Goal: Manage account settings

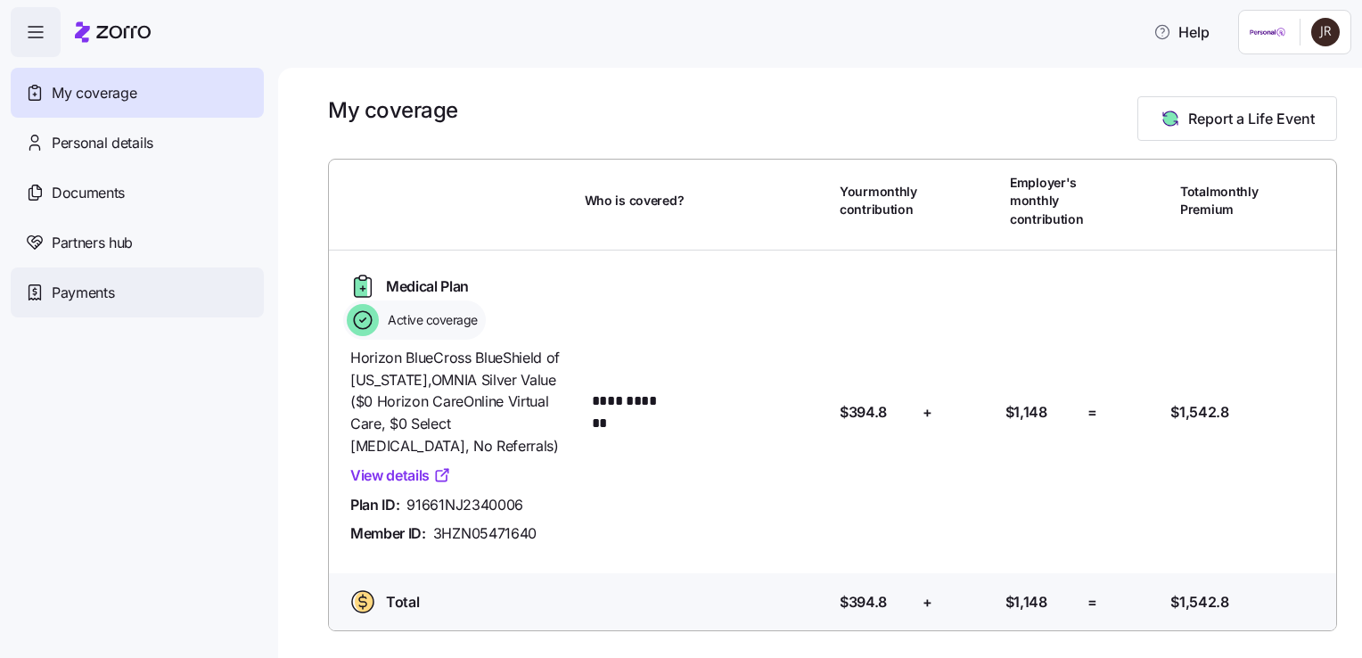
click at [93, 292] on span "Payments" at bounding box center [83, 293] width 62 height 22
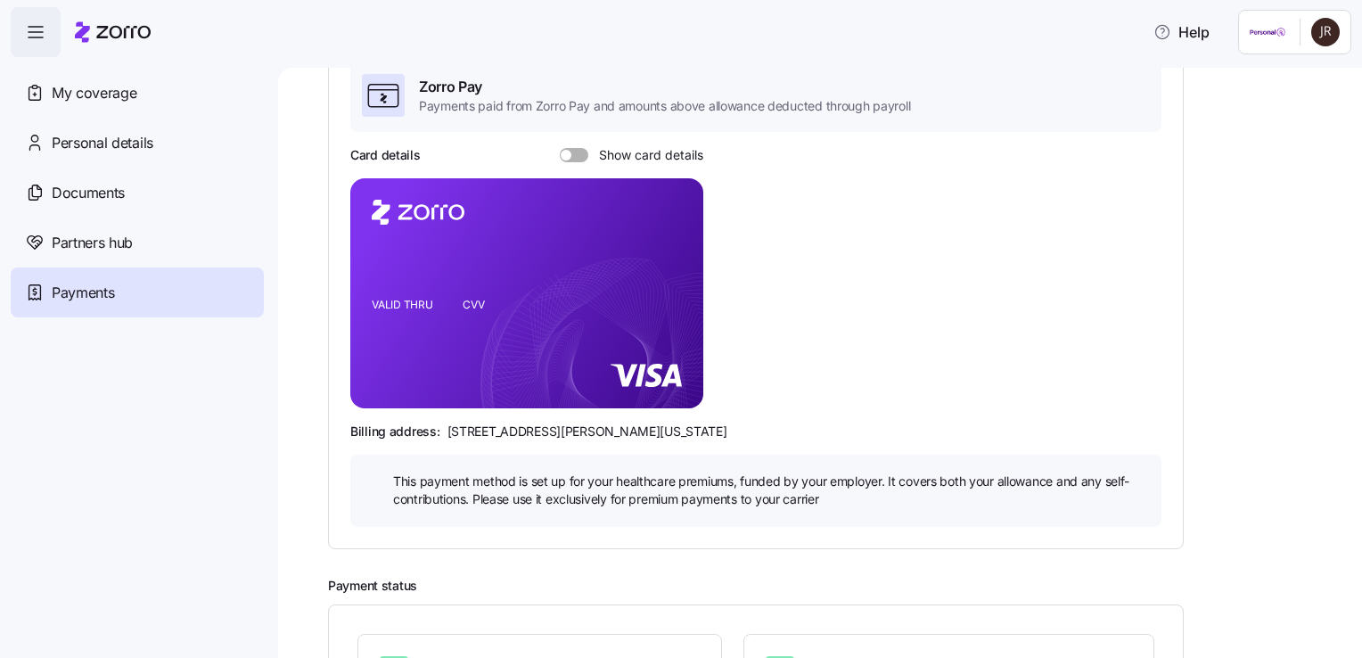
scroll to position [114, 0]
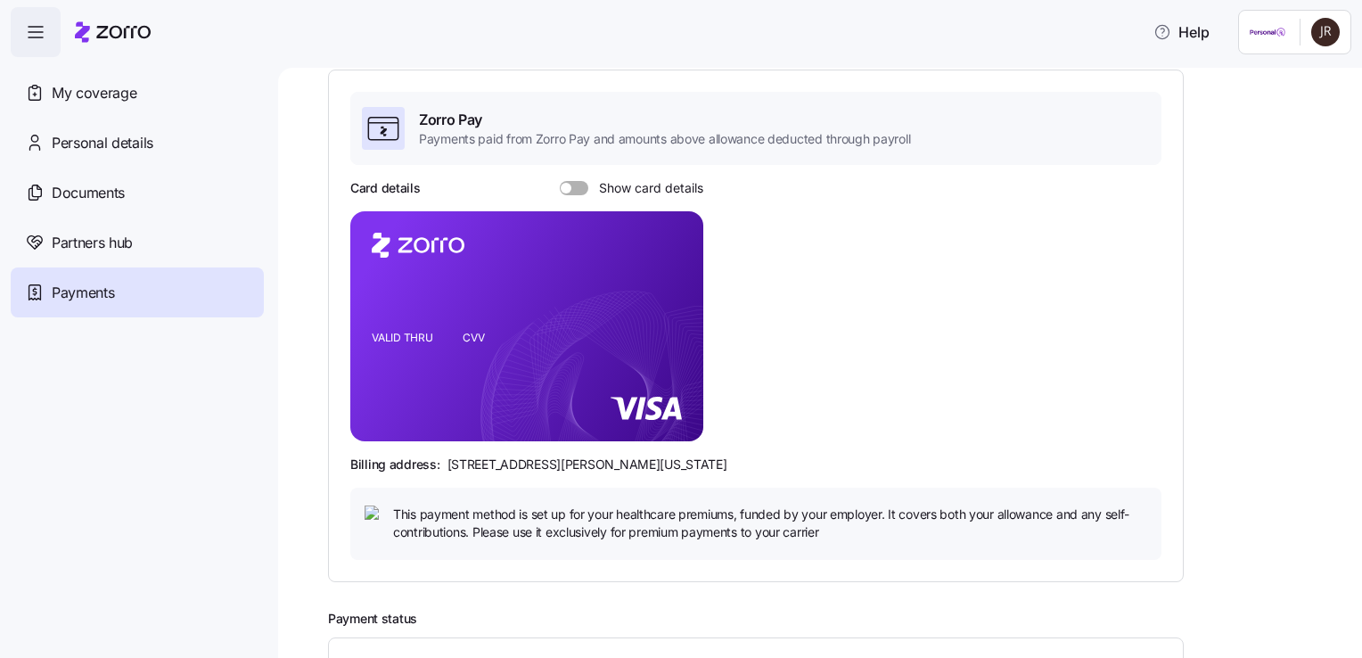
click at [570, 186] on span at bounding box center [566, 188] width 11 height 11
click at [560, 181] on input "Show card details" at bounding box center [560, 181] width 0 height 0
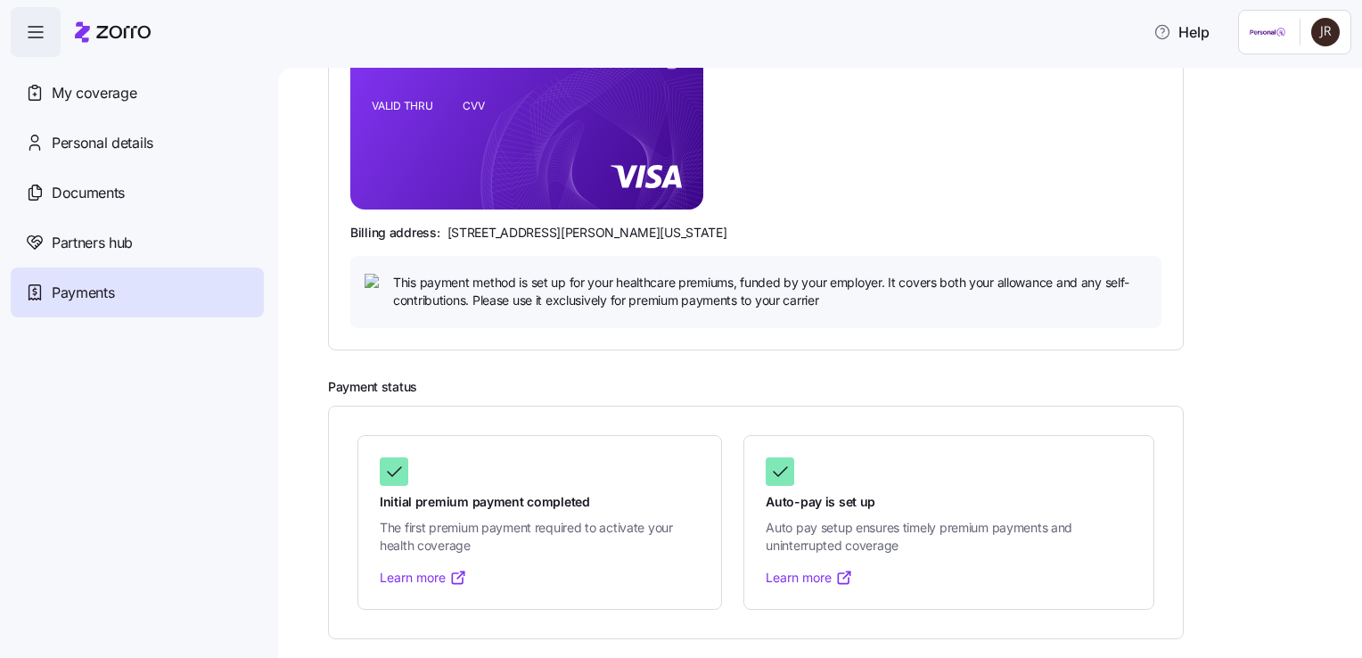
scroll to position [0, 0]
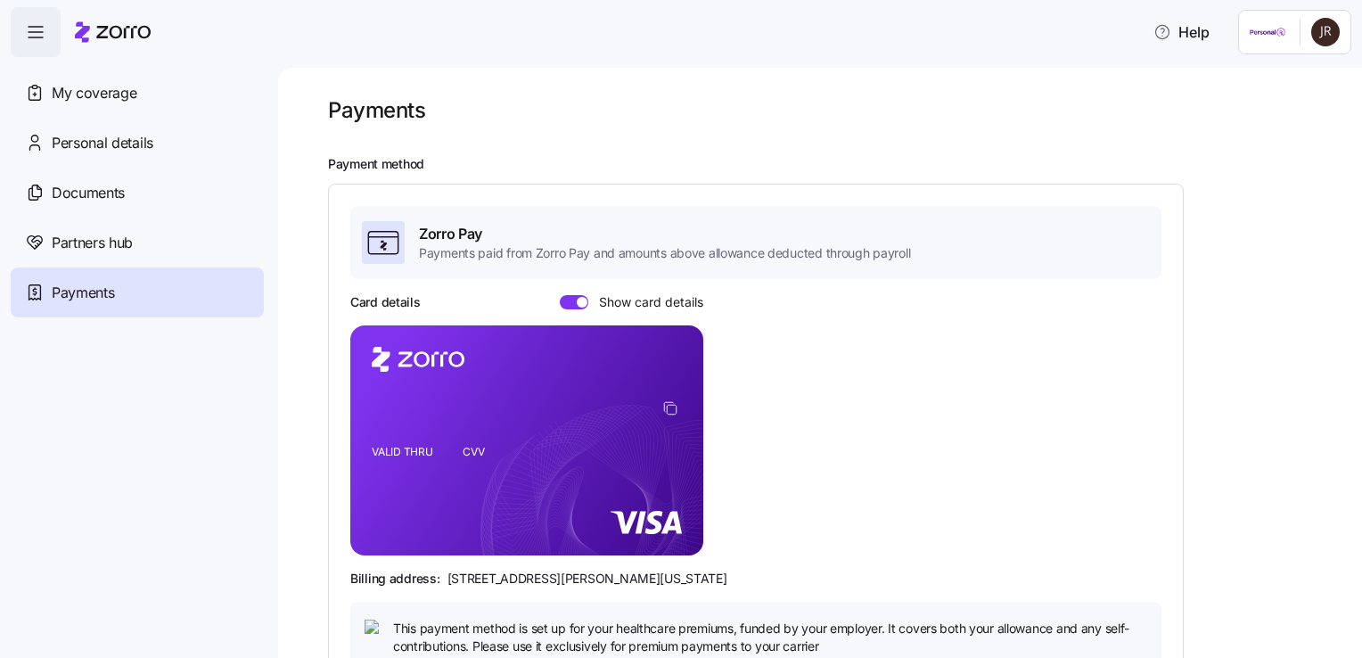
click at [565, 303] on span at bounding box center [569, 302] width 18 height 14
click at [560, 295] on input "Show card details" at bounding box center [560, 295] width 0 height 0
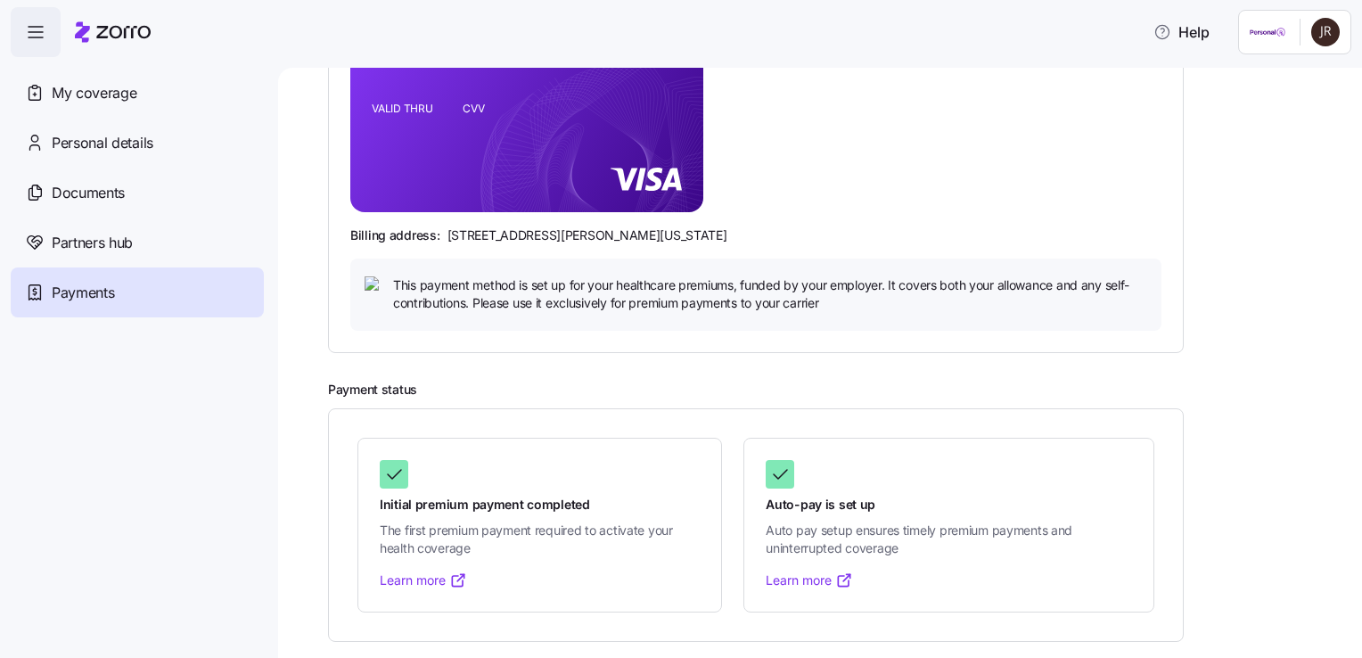
scroll to position [346, 0]
click at [812, 577] on link "Learn more" at bounding box center [809, 578] width 87 height 18
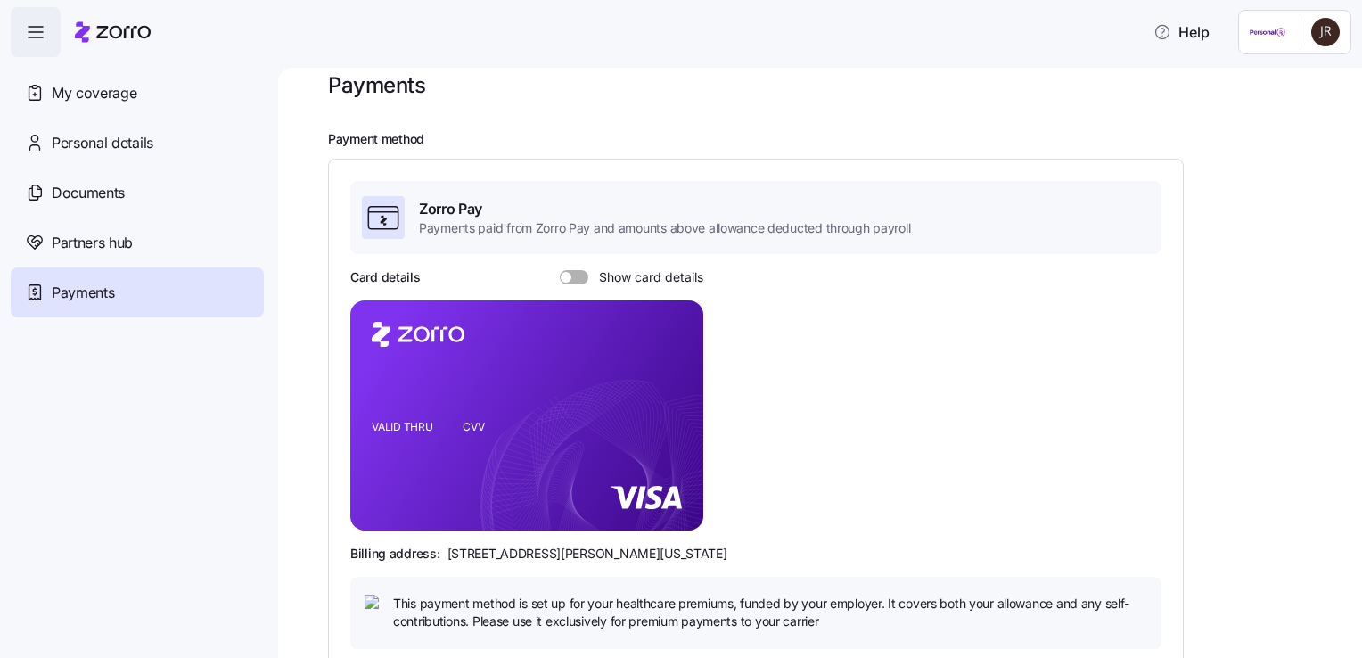
scroll to position [0, 0]
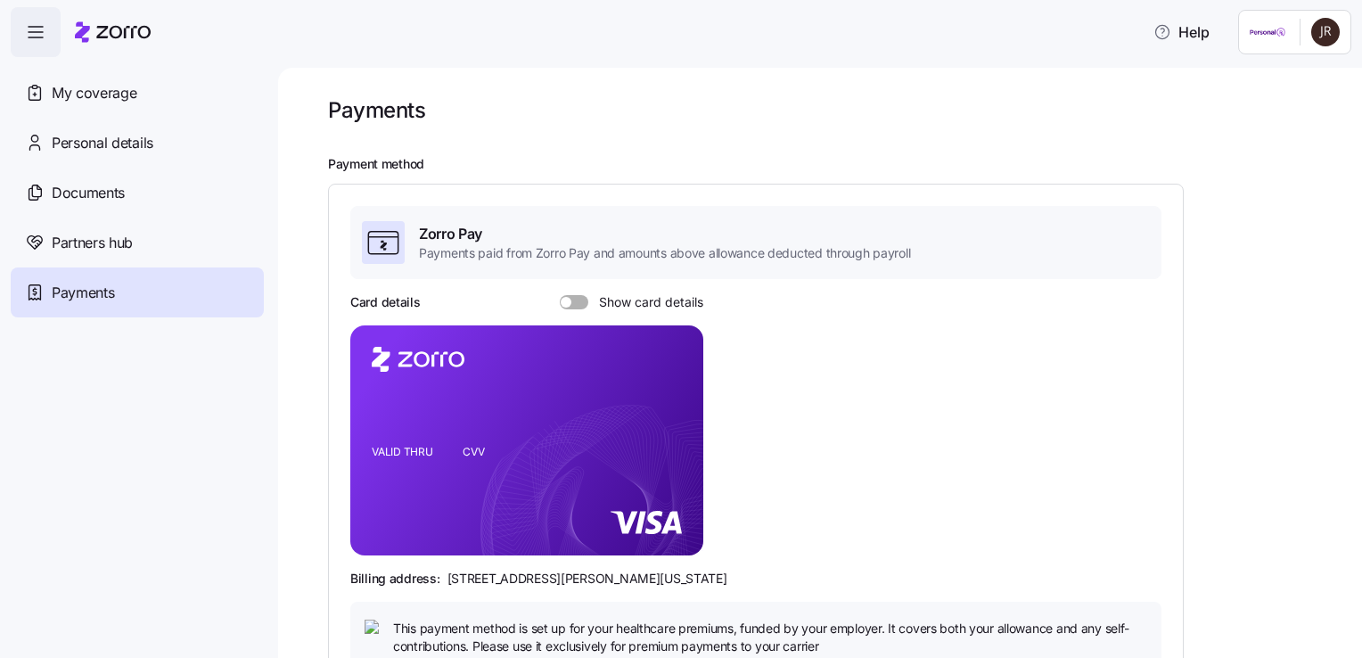
click at [577, 300] on span at bounding box center [580, 302] width 18 height 14
click at [560, 295] on input "Show card details" at bounding box center [560, 295] width 0 height 0
click at [1188, 29] on span "Help" at bounding box center [1181, 31] width 56 height 21
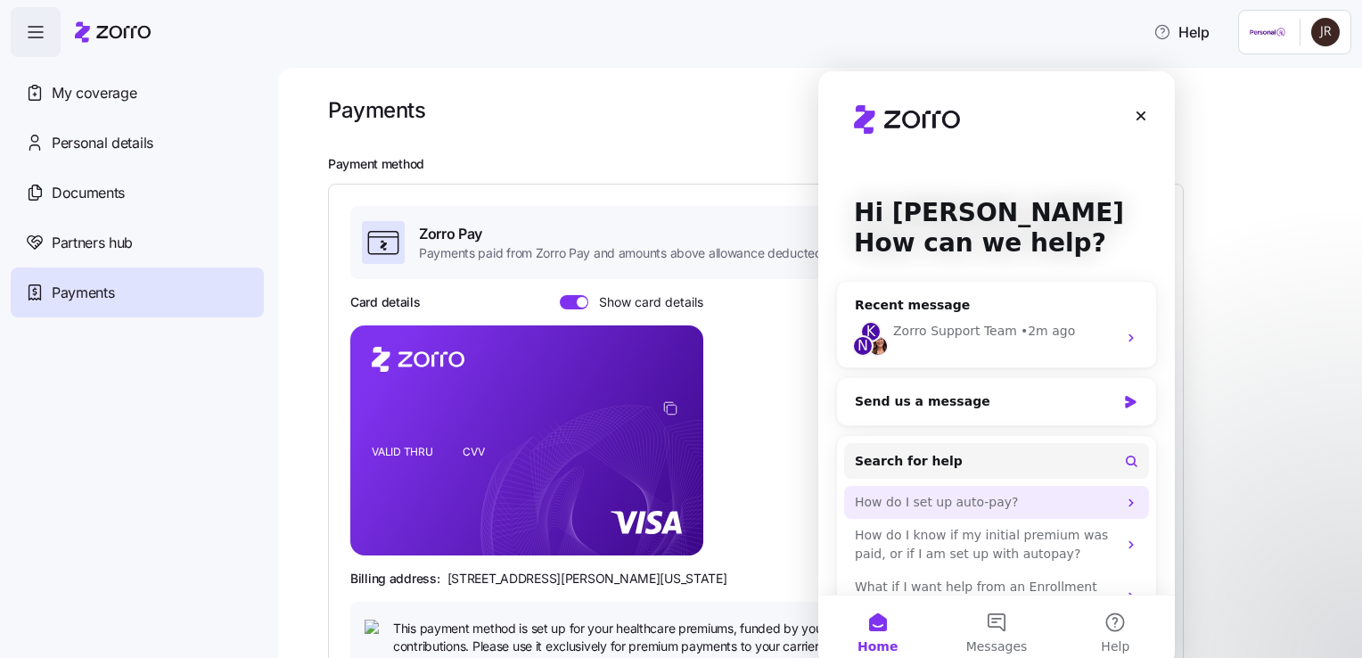
click at [1128, 499] on icon "Intercom messenger" at bounding box center [1130, 502] width 4 height 8
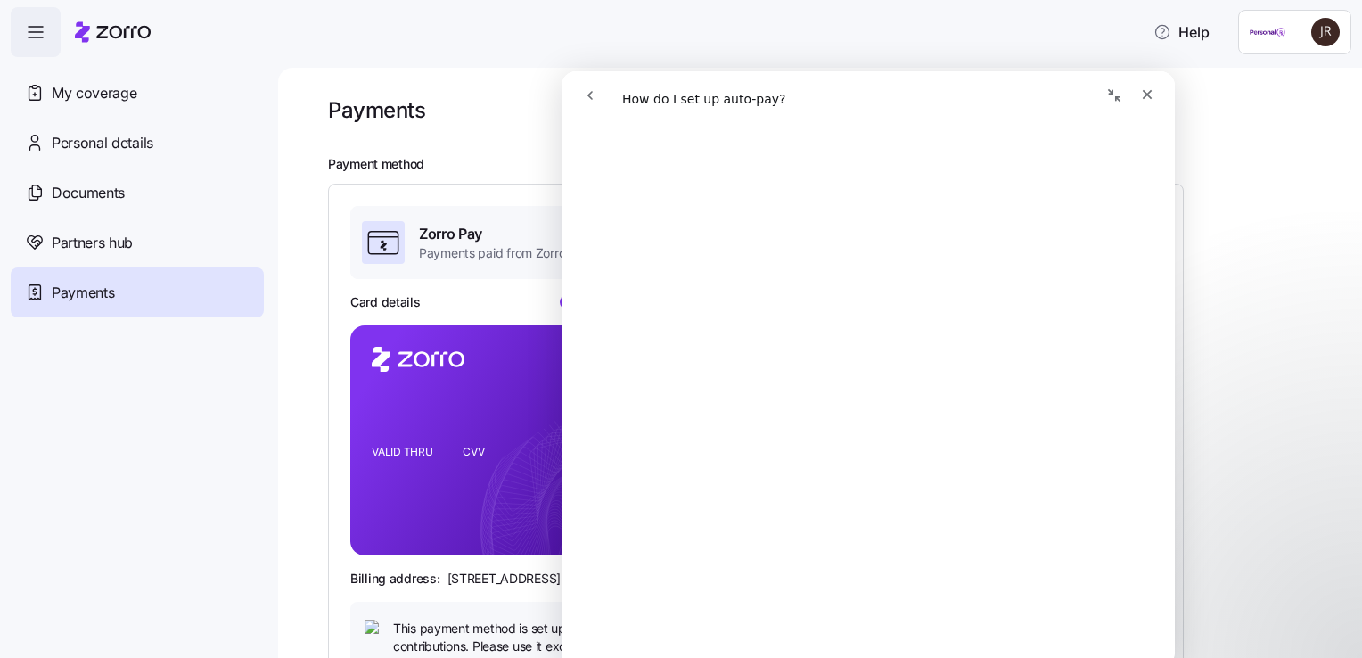
scroll to position [231, 0]
click at [1149, 101] on icon "Close" at bounding box center [1147, 94] width 14 height 14
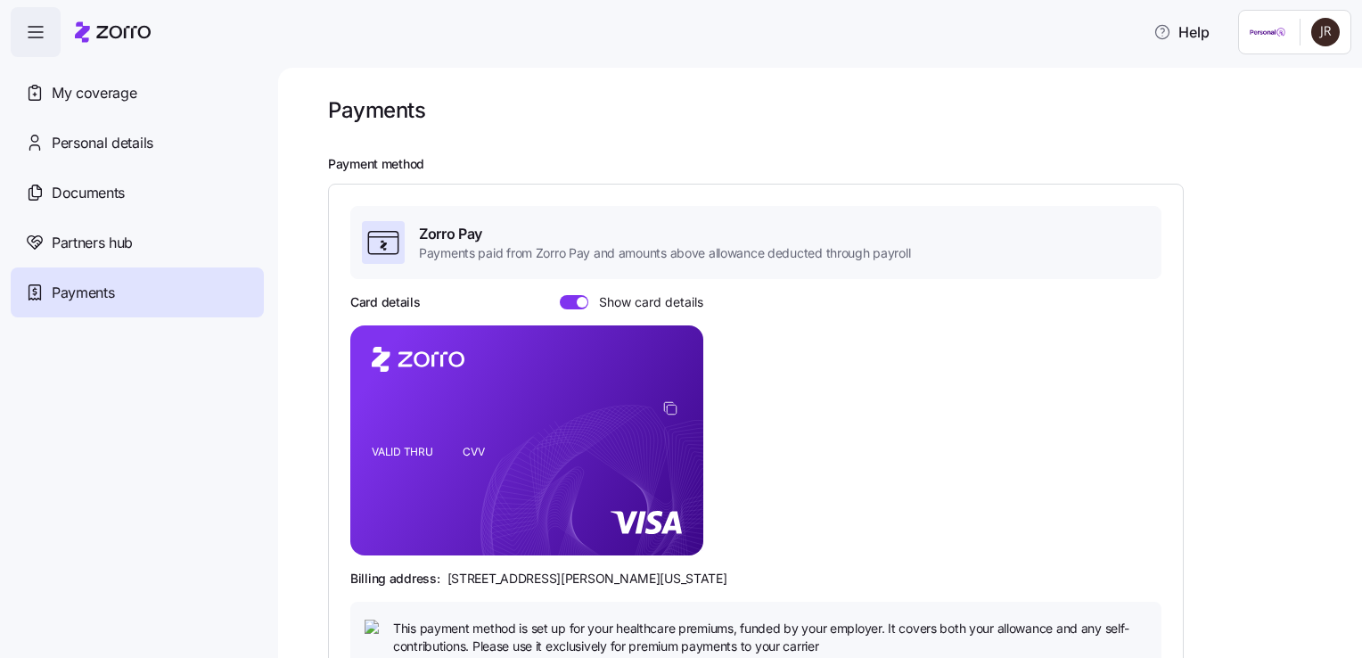
scroll to position [0, 0]
click at [107, 93] on span "My coverage" at bounding box center [94, 93] width 85 height 22
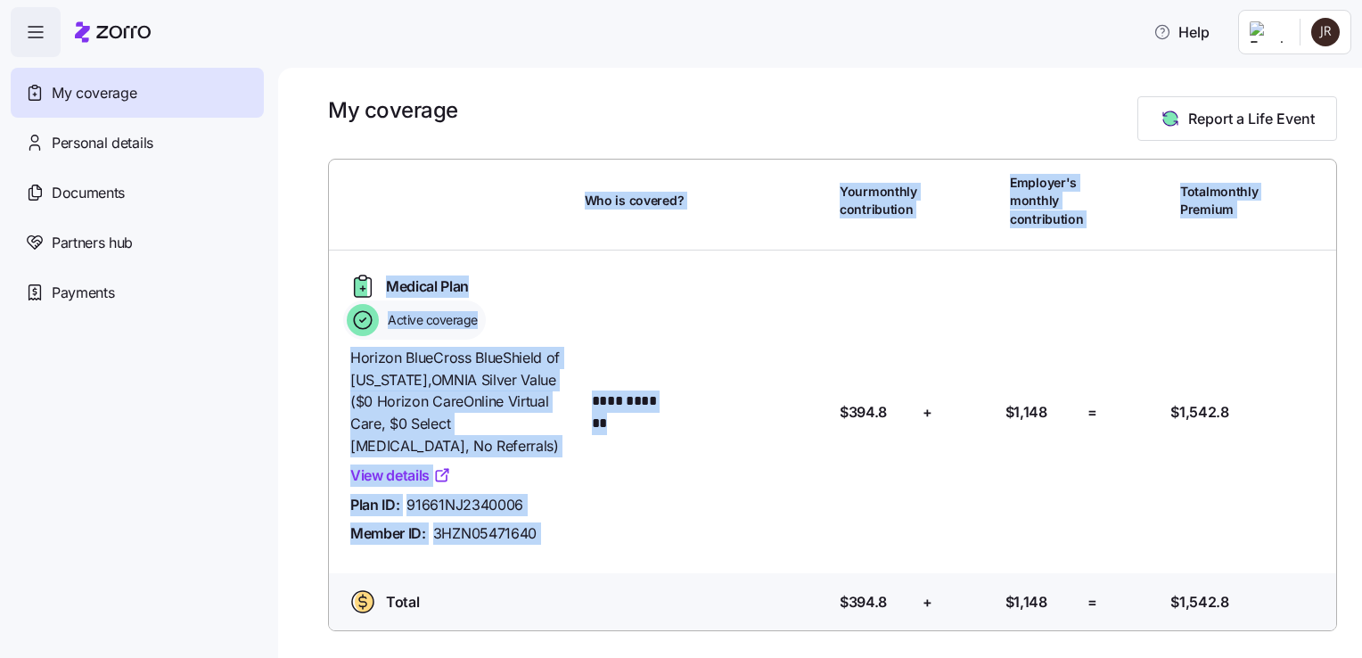
drag, startPoint x: 818, startPoint y: 278, endPoint x: 758, endPoint y: 194, distance: 102.9
click at [758, 194] on div "**********" at bounding box center [832, 394] width 1021 height 485
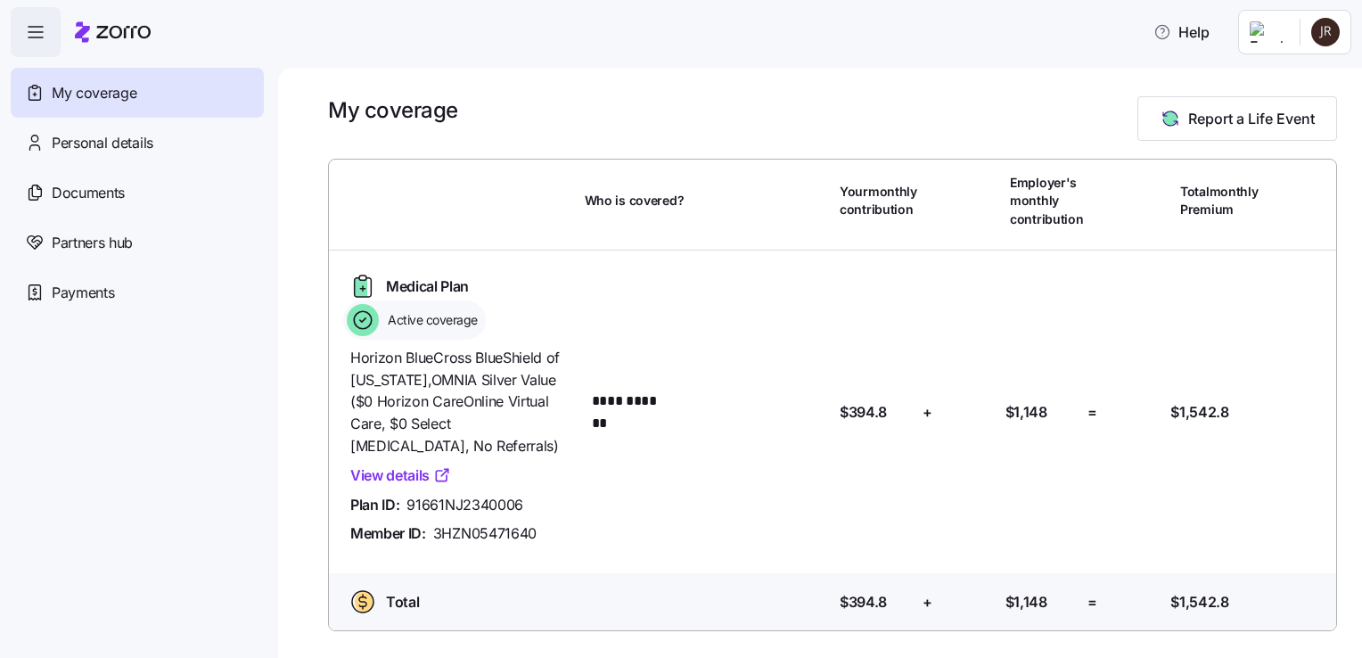
click at [780, 402] on div "**********" at bounding box center [709, 411] width 234 height 43
click at [1325, 31] on html "**********" at bounding box center [681, 323] width 1362 height 647
click at [1287, 109] on div "Log out" at bounding box center [1278, 109] width 70 height 20
click at [70, 292] on span "Payments" at bounding box center [83, 293] width 62 height 22
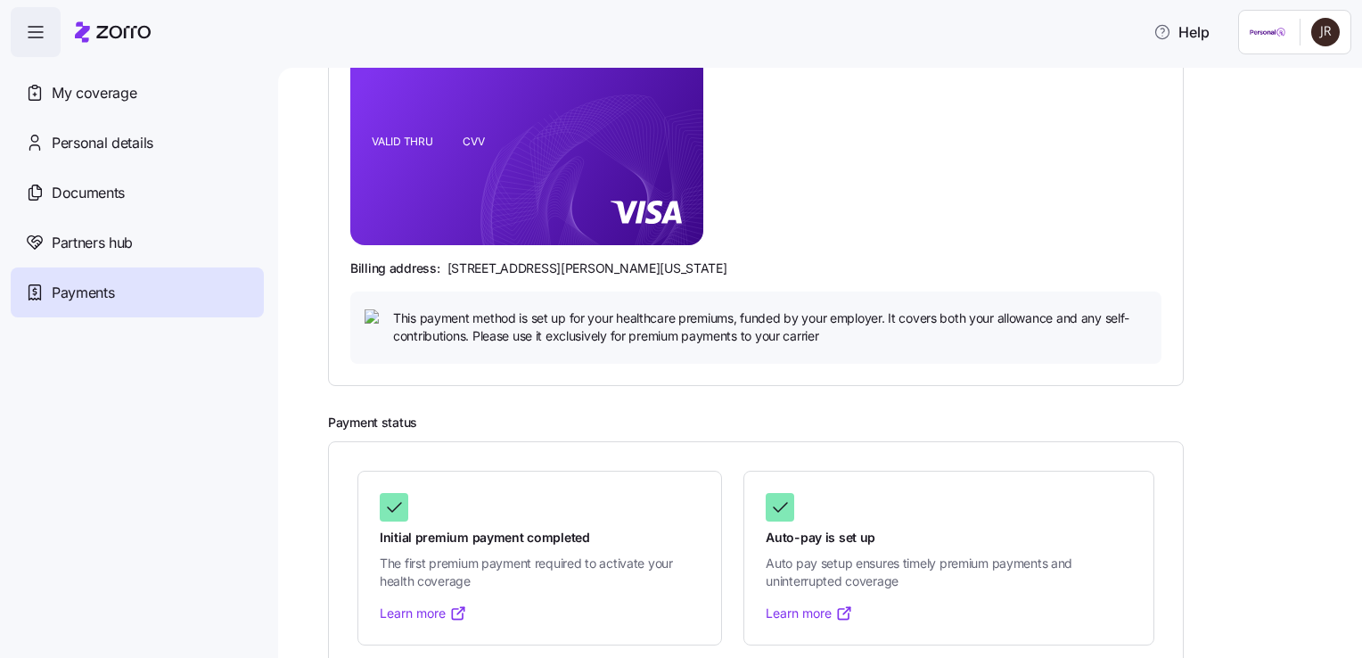
scroll to position [346, 0]
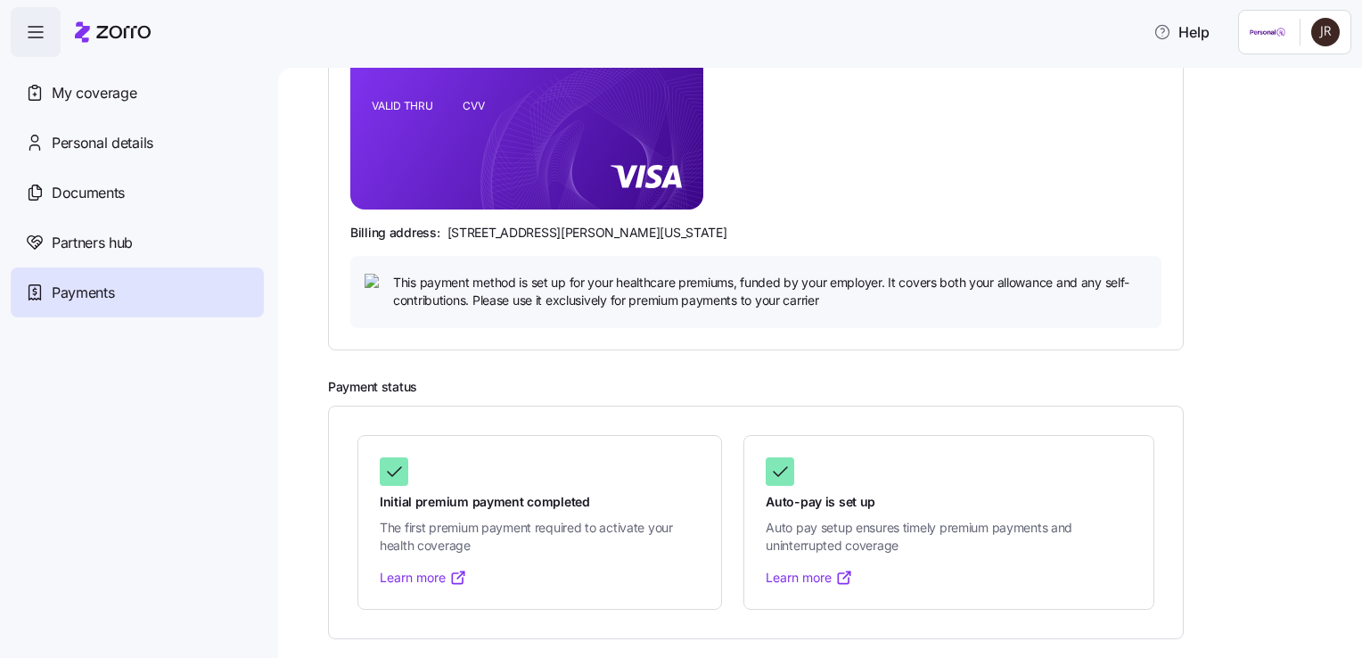
click at [808, 576] on link "Learn more" at bounding box center [809, 578] width 87 height 18
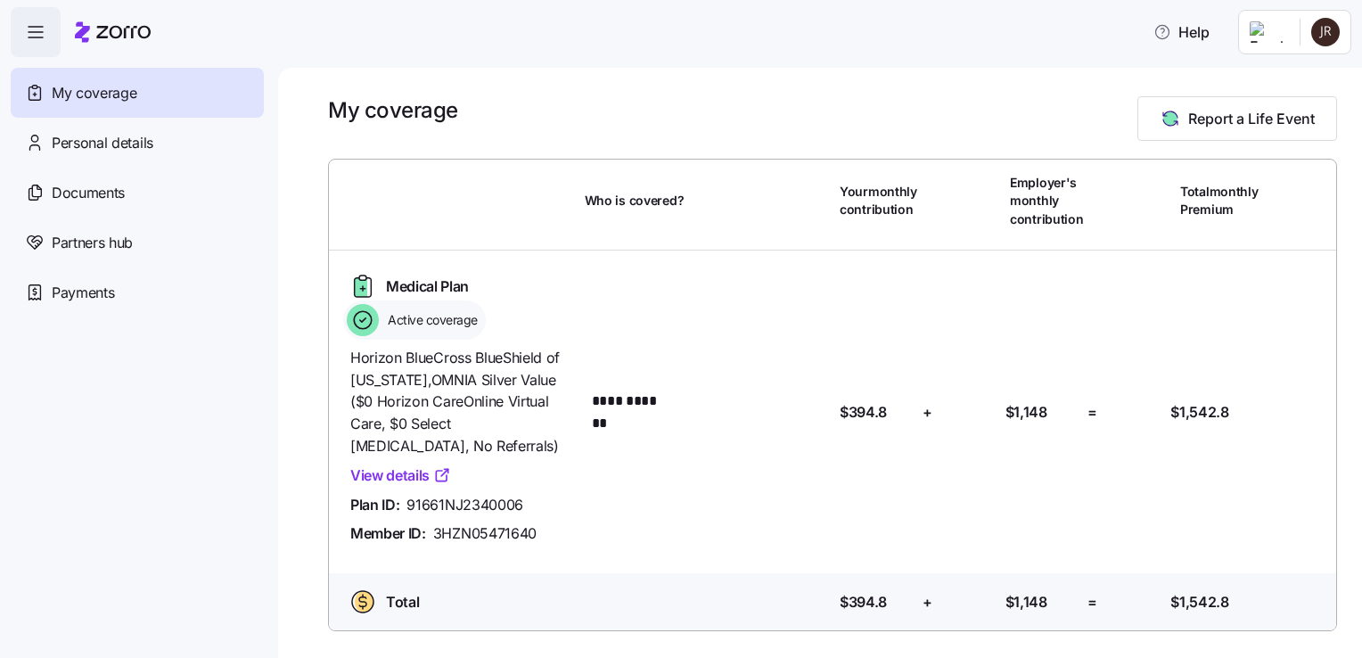
click at [36, 36] on icon "button" at bounding box center [35, 31] width 21 height 21
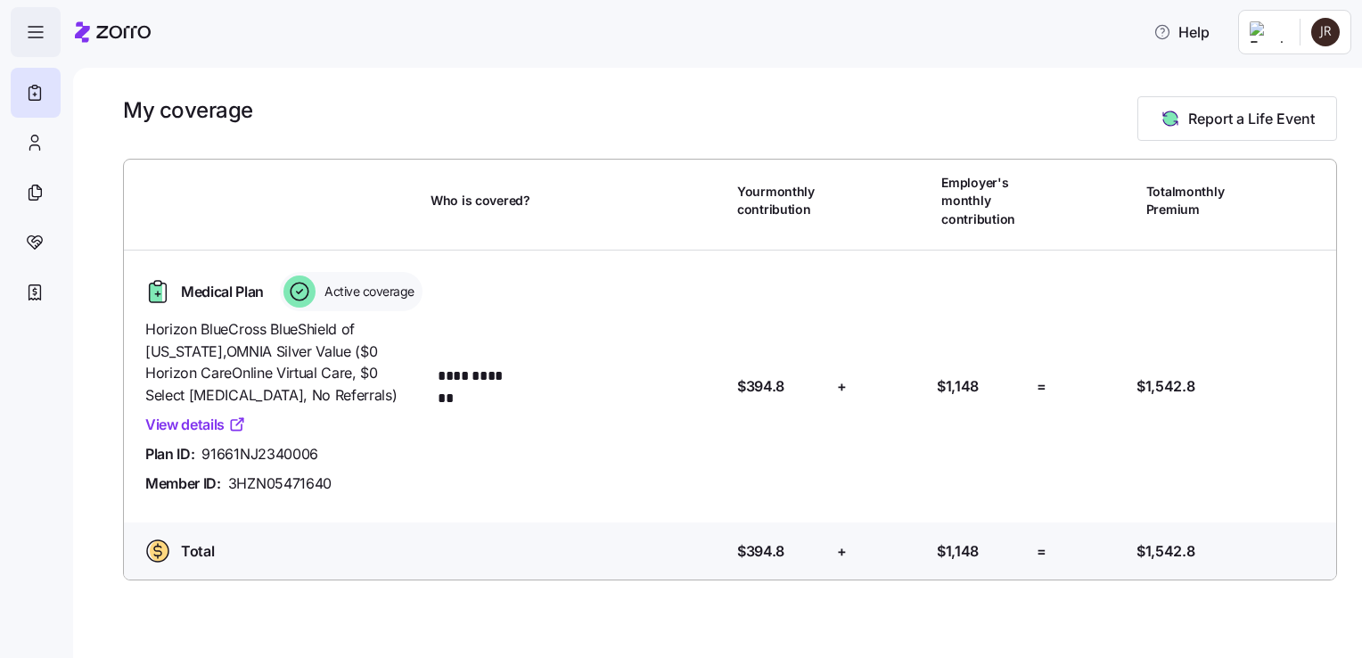
click at [36, 36] on icon "button" at bounding box center [35, 31] width 21 height 21
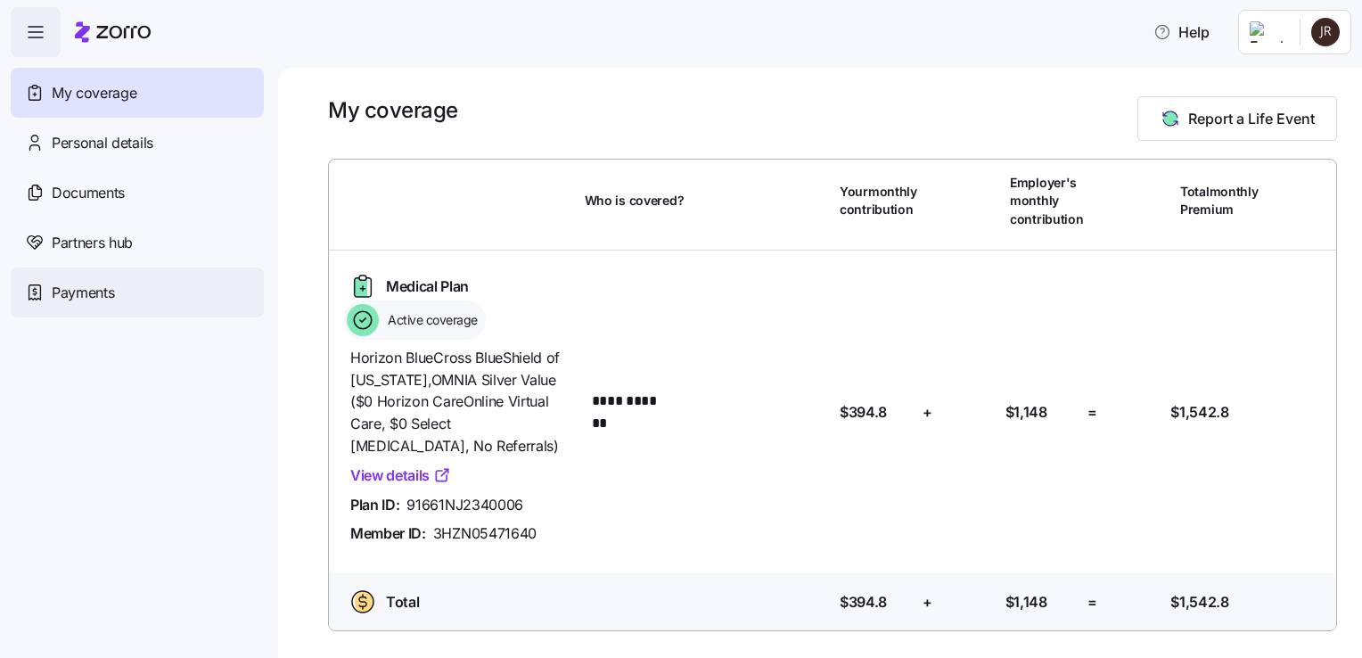
click at [86, 292] on span "Payments" at bounding box center [83, 293] width 62 height 22
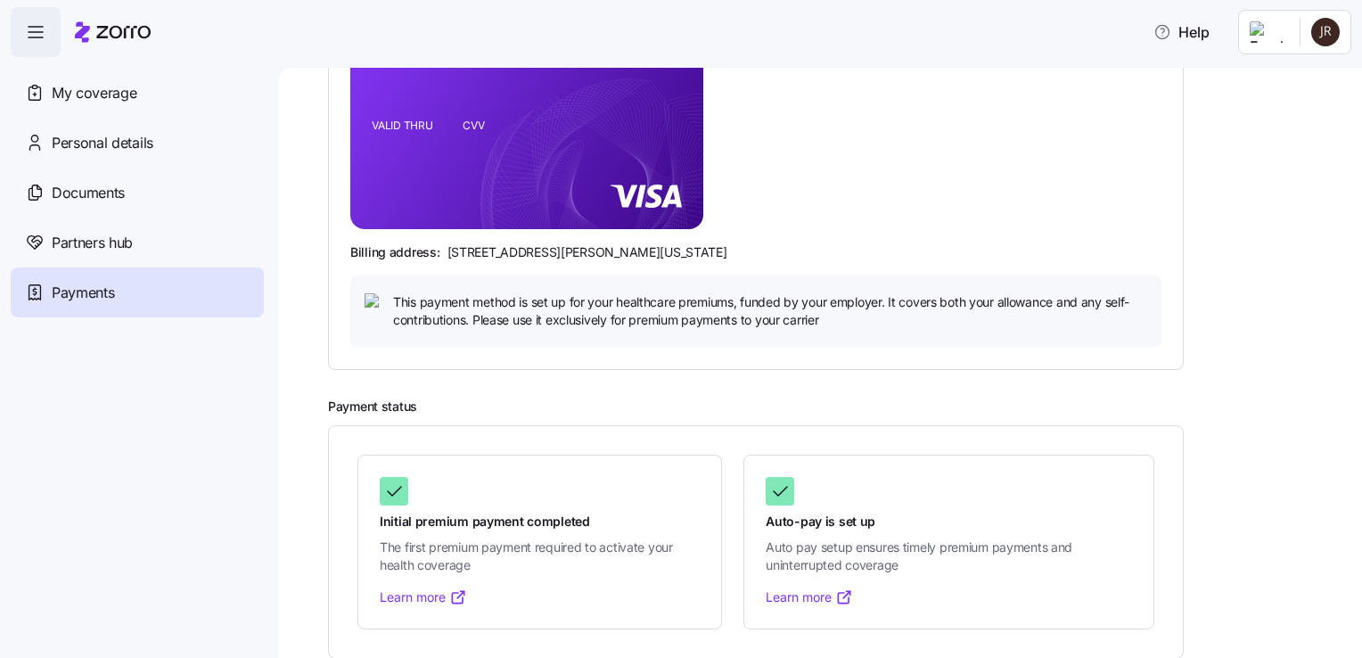
scroll to position [346, 0]
